Goal: Navigation & Orientation: Find specific page/section

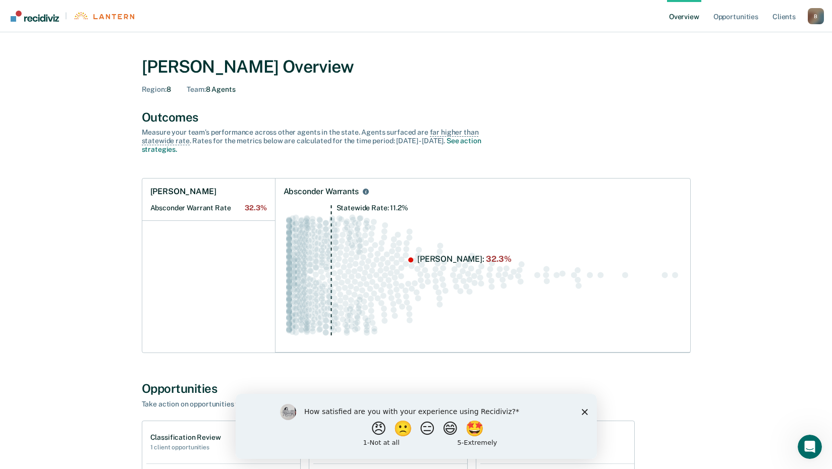
click at [585, 416] on div "How satisfied are you with your experience using Recidiviz? 😠 🙁 😑 😄 🤩 1 - Not a…" at bounding box center [415, 425] width 361 height 65
click at [581, 411] on icon "Close survey" at bounding box center [584, 412] width 6 height 6
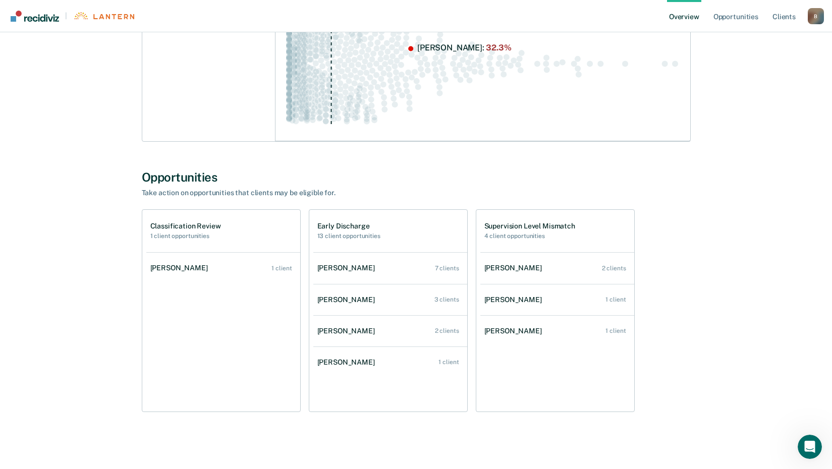
scroll to position [215, 0]
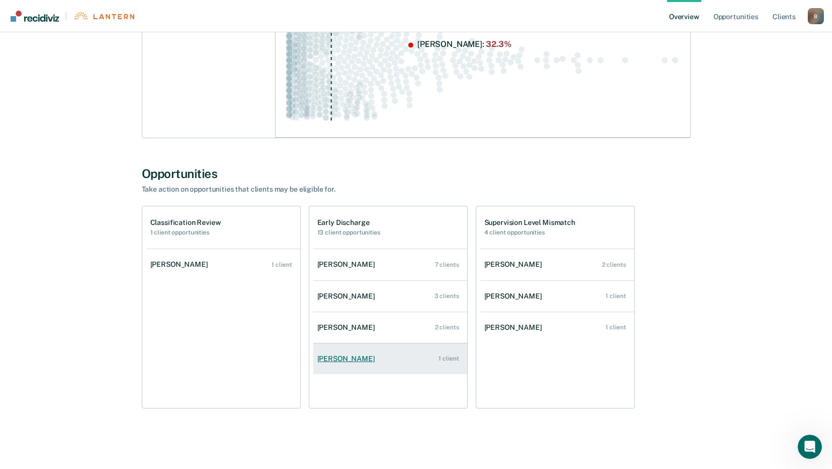
click at [343, 362] on div "[PERSON_NAME]" at bounding box center [348, 359] width 62 height 9
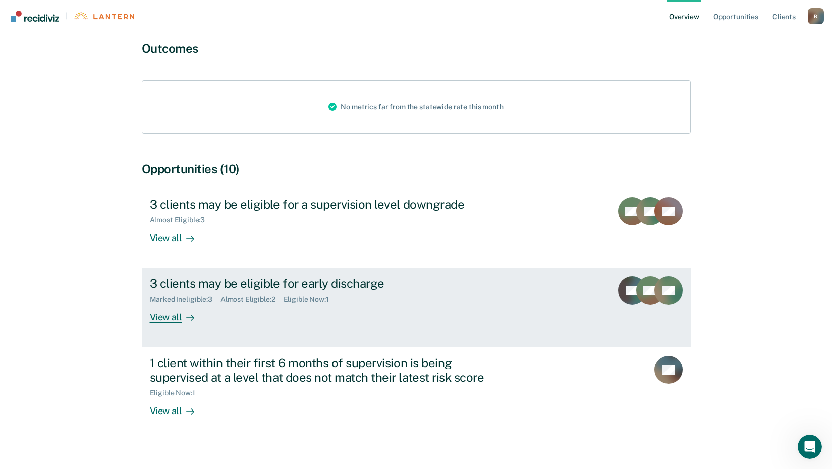
scroll to position [101, 0]
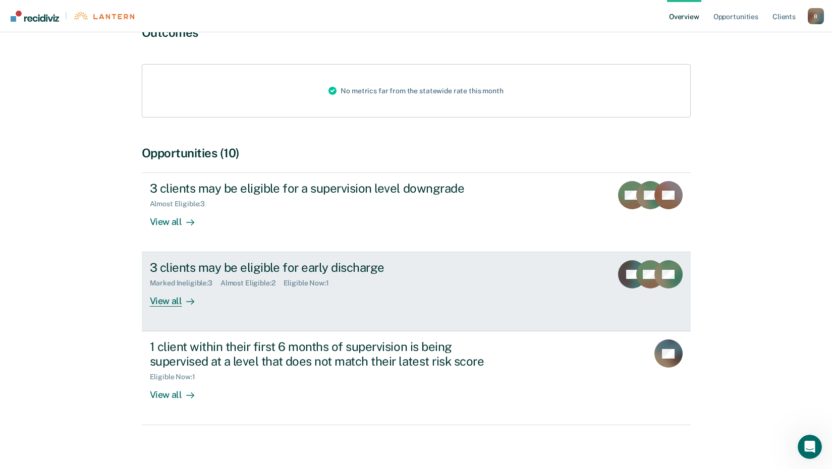
click at [317, 283] on div "Eligible Now : 1" at bounding box center [309, 283] width 53 height 9
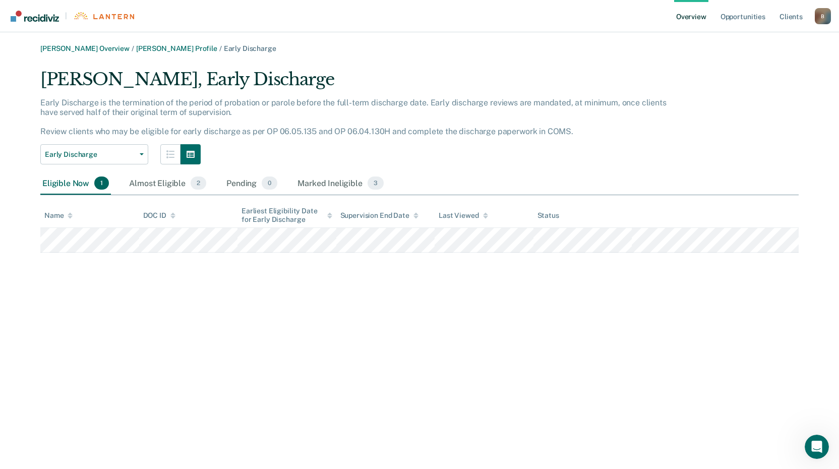
click at [821, 15] on div "B" at bounding box center [823, 16] width 16 height 16
click at [764, 63] on link "Log Out" at bounding box center [782, 65] width 81 height 9
